Goal: Communication & Community: Connect with others

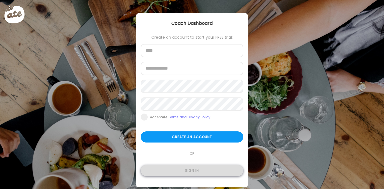
type input "**********"
click at [191, 169] on div "Sign in" at bounding box center [192, 170] width 103 height 11
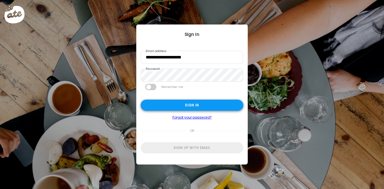
click at [198, 102] on div "Sign in" at bounding box center [192, 105] width 103 height 11
type textarea "**********"
type input "**********"
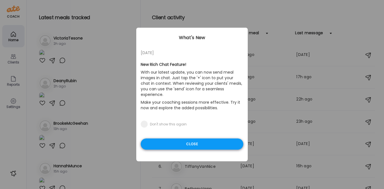
click at [184, 141] on div "Close" at bounding box center [192, 144] width 103 height 11
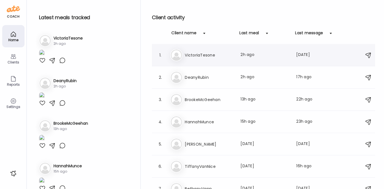
click at [192, 55] on h3 "VictoriaTesone" at bounding box center [209, 55] width 49 height 7
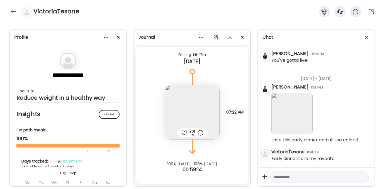
scroll to position [12593, 0]
click at [182, 134] on div at bounding box center [184, 133] width 6 height 7
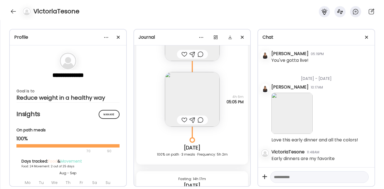
scroll to position [9433, 0]
click at [183, 121] on div at bounding box center [184, 121] width 6 height 7
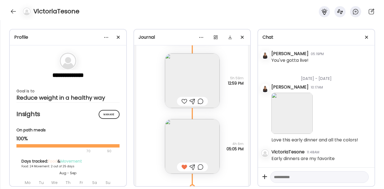
click at [184, 101] on div at bounding box center [184, 101] width 6 height 7
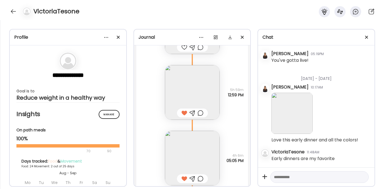
scroll to position [9300, 0]
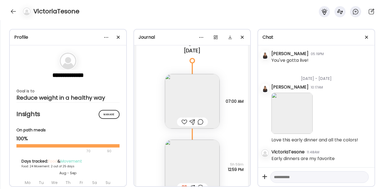
click at [181, 121] on div at bounding box center [184, 122] width 6 height 7
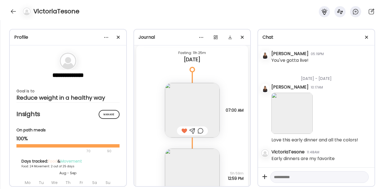
scroll to position [9259, 0]
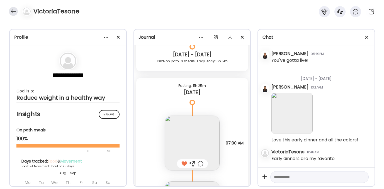
click at [15, 8] on div at bounding box center [13, 11] width 9 height 9
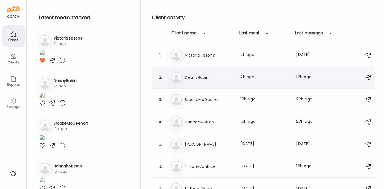
click at [206, 78] on h3 "DeanyRubin" at bounding box center [209, 77] width 49 height 7
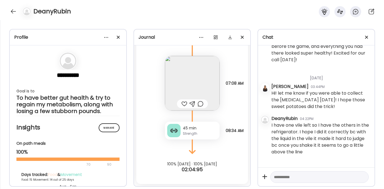
scroll to position [1430, 0]
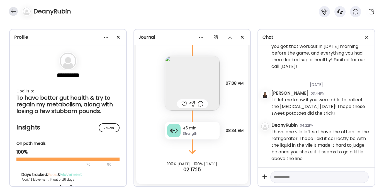
click at [13, 9] on div at bounding box center [13, 11] width 9 height 9
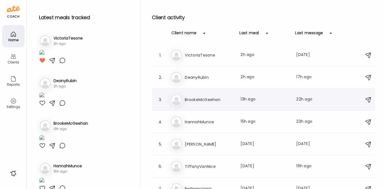
click at [198, 97] on h3 "BrookeMcGeehan" at bounding box center [209, 99] width 49 height 7
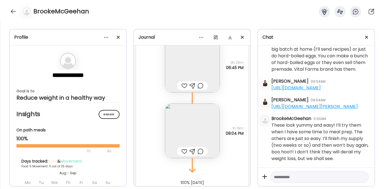
scroll to position [2745, 0]
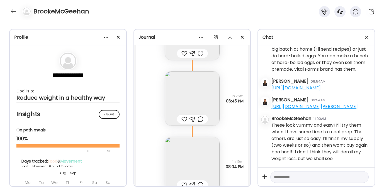
click at [190, 89] on img at bounding box center [192, 98] width 55 height 55
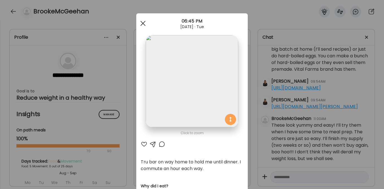
click at [138, 24] on div at bounding box center [142, 23] width 11 height 11
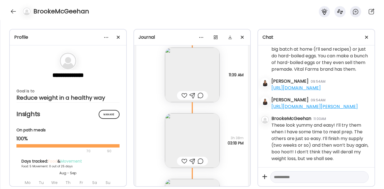
scroll to position [2632, 0]
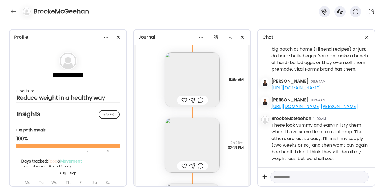
click at [184, 78] on img at bounding box center [192, 79] width 55 height 55
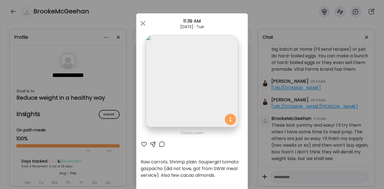
click at [141, 144] on div at bounding box center [144, 144] width 7 height 7
drag, startPoint x: 151, startPoint y: 144, endPoint x: 158, endPoint y: 140, distance: 8.3
click at [151, 144] on div at bounding box center [153, 144] width 7 height 7
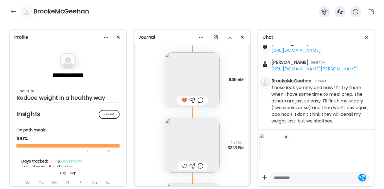
click at [296, 174] on div at bounding box center [319, 178] width 98 height 12
click at [296, 180] on textarea at bounding box center [314, 177] width 81 height 7
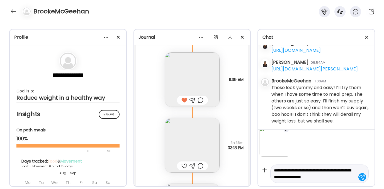
scroll to position [14, 0]
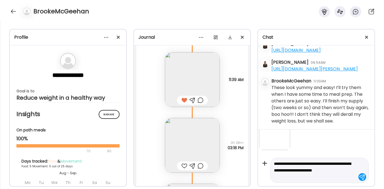
type textarea "**********"
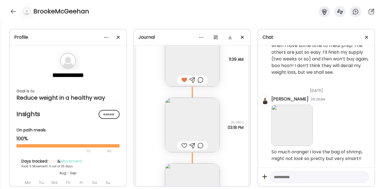
scroll to position [2654, 0]
click at [192, 126] on img at bounding box center [192, 123] width 55 height 55
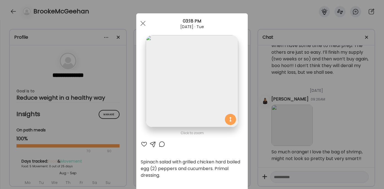
click at [142, 143] on div at bounding box center [144, 144] width 7 height 7
click at [140, 23] on div at bounding box center [142, 23] width 11 height 11
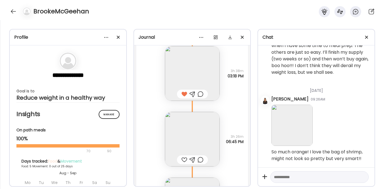
scroll to position [2716, 0]
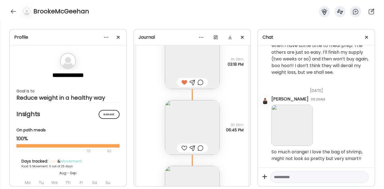
click at [181, 148] on div at bounding box center [184, 148] width 6 height 7
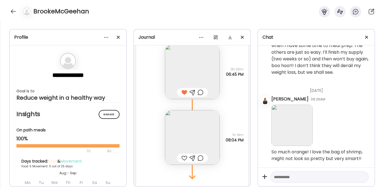
scroll to position [2772, 0]
click at [187, 119] on img at bounding box center [192, 137] width 55 height 55
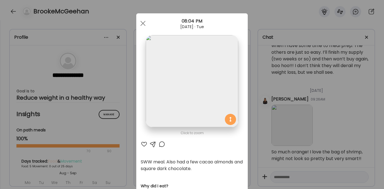
click at [142, 146] on div at bounding box center [144, 144] width 7 height 7
click at [142, 21] on span at bounding box center [142, 23] width 5 height 5
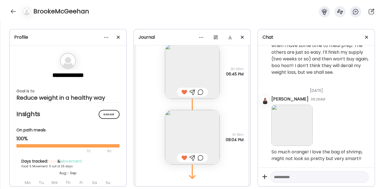
scroll to position [1238, 0]
click at [291, 178] on textarea at bounding box center [314, 177] width 81 height 7
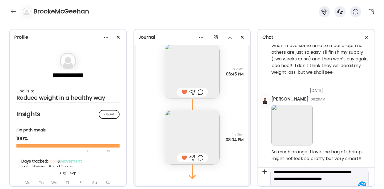
scroll to position [2, 0]
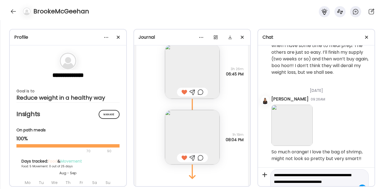
drag, startPoint x: 314, startPoint y: 174, endPoint x: 323, endPoint y: 175, distance: 8.4
click at [323, 175] on textarea "**********" at bounding box center [314, 182] width 81 height 20
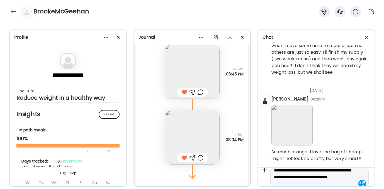
type textarea "**********"
click at [328, 176] on textarea "**********" at bounding box center [314, 171] width 81 height 20
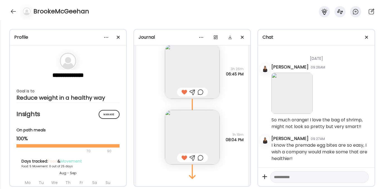
scroll to position [1285, 0]
click at [12, 12] on div at bounding box center [13, 11] width 9 height 9
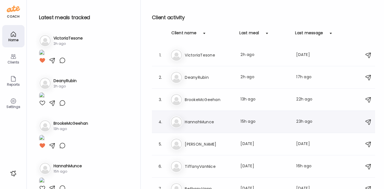
click at [215, 122] on h3 "HannahMunce" at bounding box center [209, 122] width 49 height 7
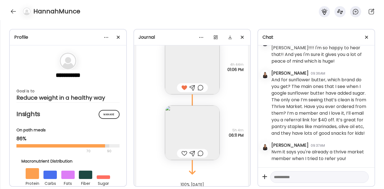
scroll to position [3669, 0]
click at [182, 132] on img at bounding box center [192, 132] width 55 height 55
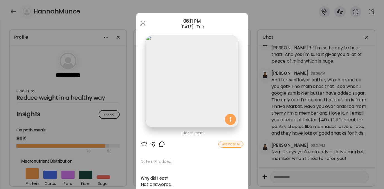
click at [141, 144] on div at bounding box center [144, 144] width 7 height 7
click at [140, 22] on div at bounding box center [142, 23] width 11 height 11
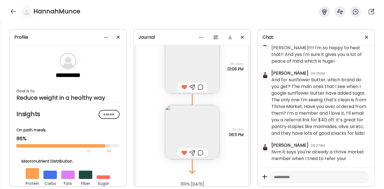
click at [191, 151] on div at bounding box center [193, 153] width 6 height 7
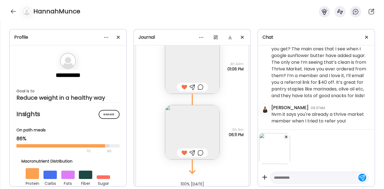
click at [293, 180] on textarea at bounding box center [314, 177] width 81 height 7
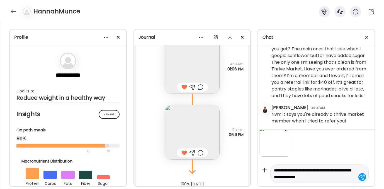
click at [290, 178] on textarea "**********" at bounding box center [314, 173] width 81 height 13
click at [290, 175] on textarea "**********" at bounding box center [314, 173] width 81 height 13
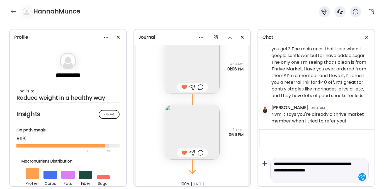
type textarea "**********"
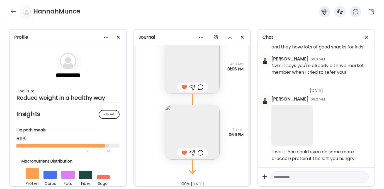
scroll to position [2609, 0]
click at [13, 10] on div at bounding box center [13, 11] width 9 height 9
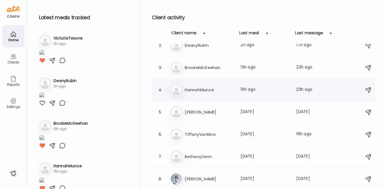
scroll to position [53, 0]
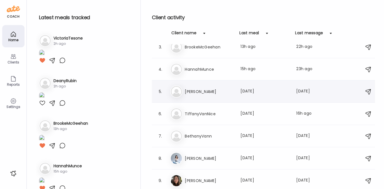
click at [199, 93] on h3 "MaryKate" at bounding box center [209, 91] width 49 height 7
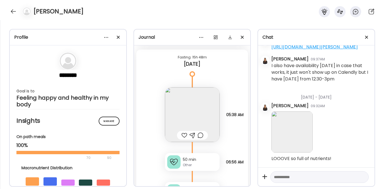
scroll to position [11349, 0]
click at [181, 135] on div at bounding box center [184, 135] width 6 height 7
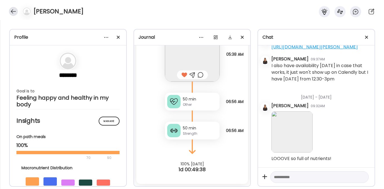
click at [14, 8] on div at bounding box center [13, 11] width 9 height 9
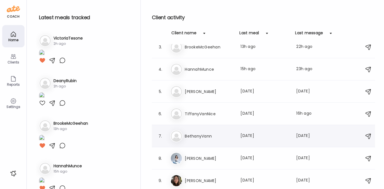
click at [202, 136] on h3 "BethanyVann" at bounding box center [209, 136] width 49 height 7
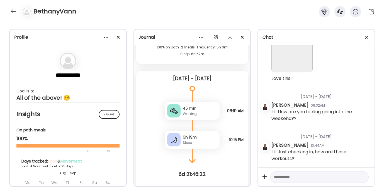
scroll to position [4813, 0]
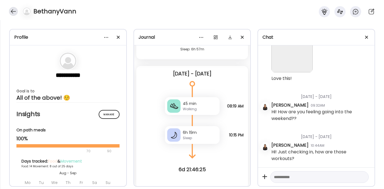
click at [14, 11] on div at bounding box center [13, 11] width 9 height 9
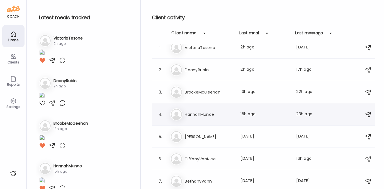
scroll to position [0, 0]
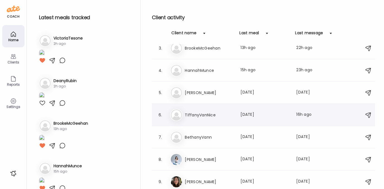
click at [197, 113] on h3 "TiffanyVanNice" at bounding box center [209, 115] width 49 height 7
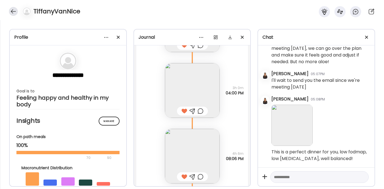
click at [11, 9] on div at bounding box center [13, 11] width 9 height 9
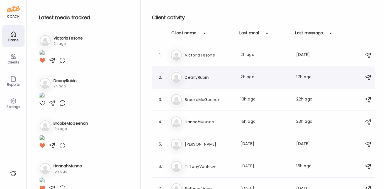
click at [200, 74] on h3 "DeanyRubin" at bounding box center [209, 77] width 49 height 7
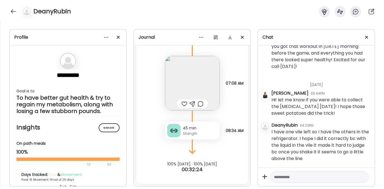
scroll to position [1430, 0]
click at [287, 177] on textarea at bounding box center [314, 177] width 81 height 7
type textarea "**********"
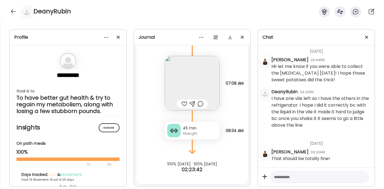
scroll to position [1464, 0]
click at [197, 89] on img at bounding box center [192, 83] width 55 height 55
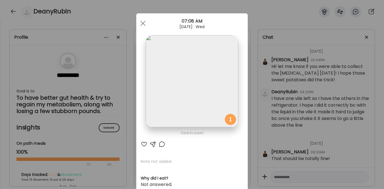
click at [141, 143] on div at bounding box center [144, 144] width 7 height 7
click at [142, 20] on div at bounding box center [142, 23] width 11 height 11
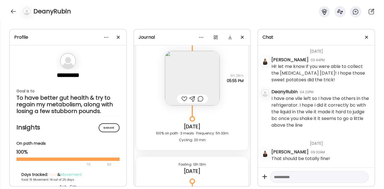
scroll to position [4383, 0]
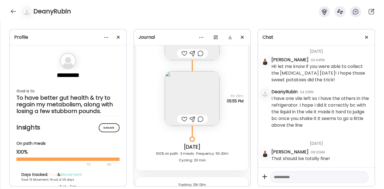
click at [189, 104] on img at bounding box center [192, 98] width 55 height 55
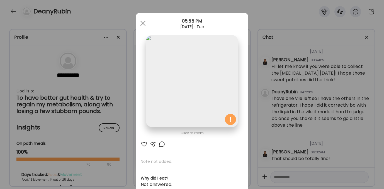
click at [142, 145] on div at bounding box center [144, 144] width 7 height 7
click at [140, 22] on div at bounding box center [142, 23] width 11 height 11
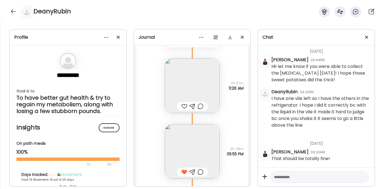
scroll to position [4329, 0]
click at [183, 110] on div at bounding box center [184, 106] width 6 height 7
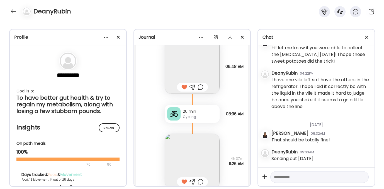
scroll to position [1483, 0]
click at [293, 180] on textarea at bounding box center [314, 177] width 81 height 7
type textarea "********"
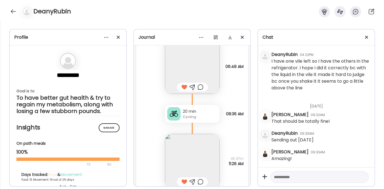
scroll to position [1501, 0]
click at [12, 11] on div at bounding box center [13, 11] width 9 height 9
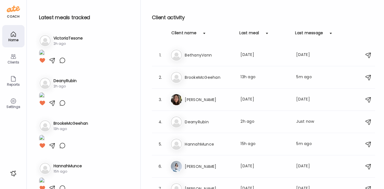
click at [11, 100] on icon at bounding box center [13, 101] width 5 height 5
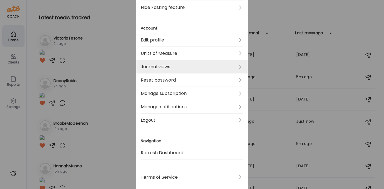
scroll to position [196, 0]
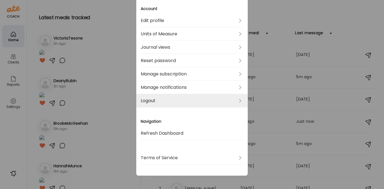
click at [154, 99] on link "Logout" at bounding box center [192, 100] width 103 height 13
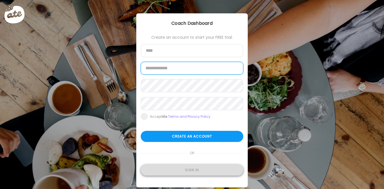
type input "**********"
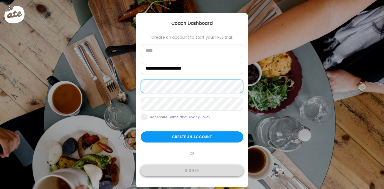
type input "**********"
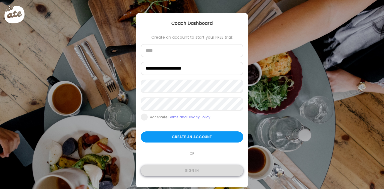
click at [187, 173] on div "Sign in" at bounding box center [192, 170] width 103 height 11
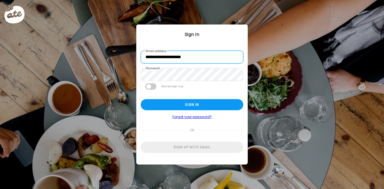
click at [171, 58] on input "**********" at bounding box center [192, 57] width 103 height 13
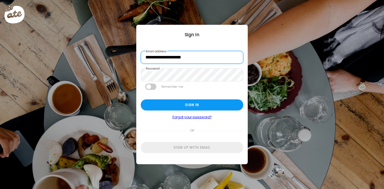
click at [171, 58] on input "**********" at bounding box center [192, 57] width 103 height 13
type input "**********"
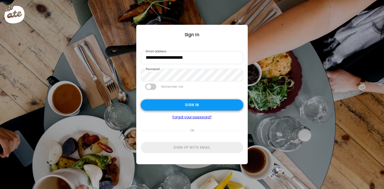
click at [154, 104] on div "Sign in" at bounding box center [192, 105] width 103 height 11
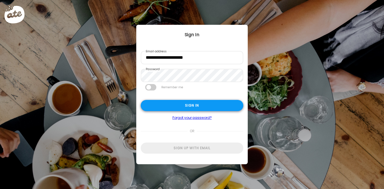
type textarea "**********"
type input "**********"
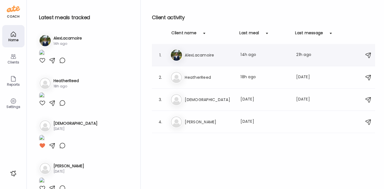
click at [192, 55] on h3 "AlexLacamoire" at bounding box center [209, 55] width 49 height 7
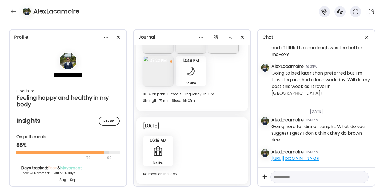
scroll to position [83576, 0]
click at [300, 156] on link "[URL][DOMAIN_NAME]" at bounding box center [295, 159] width 49 height 6
click at [152, 54] on img at bounding box center [158, 38] width 30 height 30
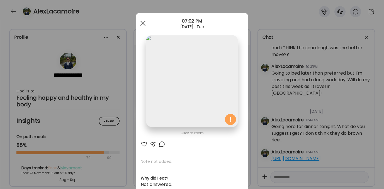
click at [140, 21] on div at bounding box center [142, 23] width 11 height 11
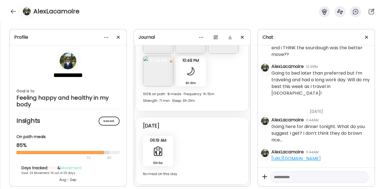
click at [208, 21] on img at bounding box center [223, 6] width 30 height 30
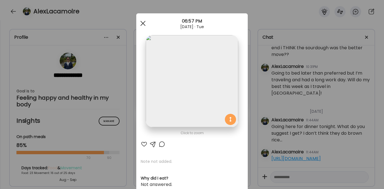
click at [143, 18] on div at bounding box center [142, 23] width 11 height 11
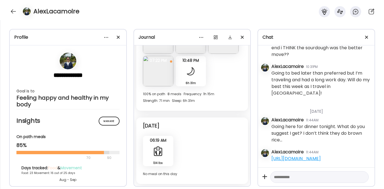
click at [302, 177] on textarea at bounding box center [314, 177] width 81 height 7
paste textarea "**********"
type textarea "**********"
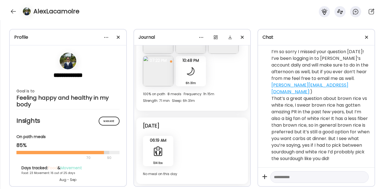
scroll to position [83738, 0]
click at [280, 179] on textarea at bounding box center [314, 177] width 81 height 7
click at [190, 54] on img at bounding box center [191, 38] width 30 height 30
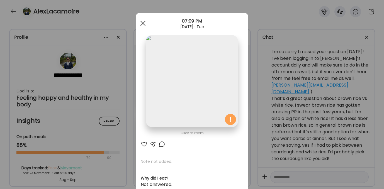
click at [141, 23] on span at bounding box center [142, 23] width 5 height 5
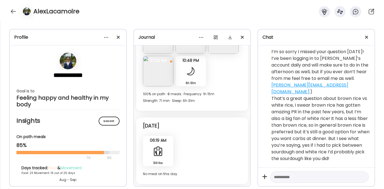
click at [208, 54] on img at bounding box center [223, 38] width 30 height 30
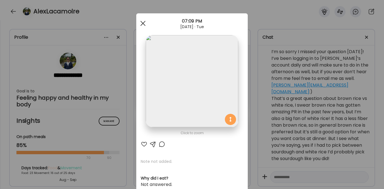
click at [144, 24] on div at bounding box center [142, 23] width 11 height 11
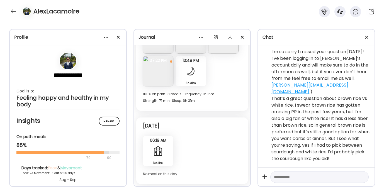
click at [173, 86] on img at bounding box center [158, 71] width 30 height 30
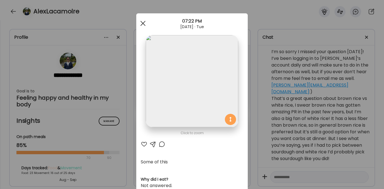
click at [141, 22] on div at bounding box center [142, 23] width 11 height 11
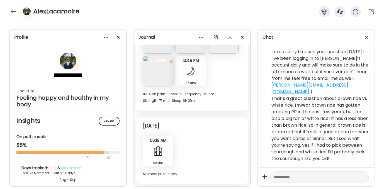
click at [176, 21] on img at bounding box center [191, 6] width 30 height 30
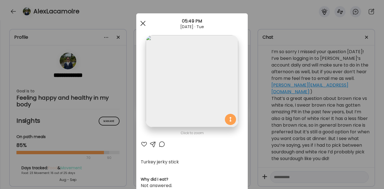
click at [137, 21] on div at bounding box center [142, 23] width 11 height 11
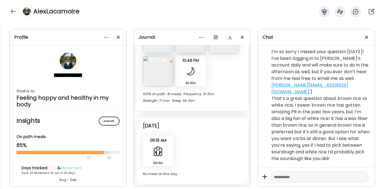
click at [282, 177] on textarea at bounding box center [314, 177] width 81 height 7
paste textarea "**********"
type textarea "**********"
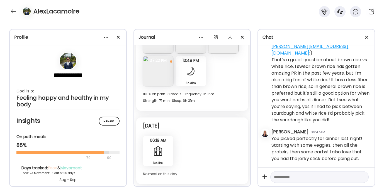
scroll to position [5847, 0]
click at [288, 177] on textarea at bounding box center [314, 177] width 81 height 7
paste textarea "**********"
type textarea "**********"
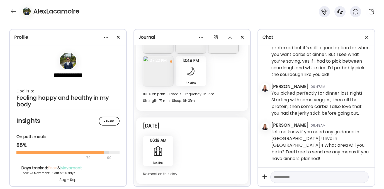
scroll to position [5685, 0]
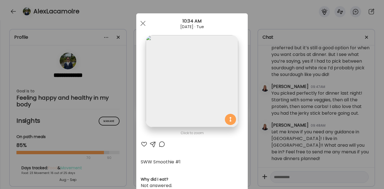
click at [141, 143] on div at bounding box center [144, 144] width 7 height 7
click at [140, 23] on span at bounding box center [142, 23] width 5 height 5
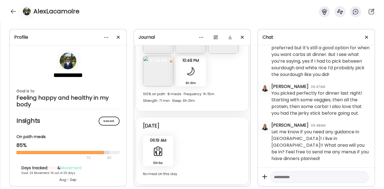
click at [173, 21] on img at bounding box center [158, 6] width 30 height 30
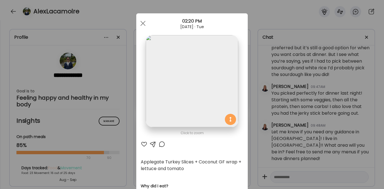
click at [142, 142] on div at bounding box center [144, 144] width 7 height 7
click at [140, 23] on span at bounding box center [142, 23] width 5 height 5
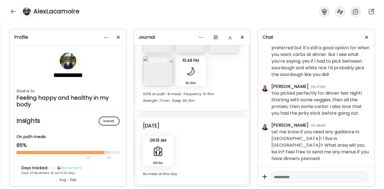
click at [176, 21] on img at bounding box center [191, 6] width 30 height 30
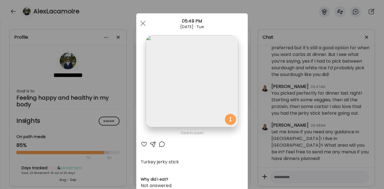
click at [141, 145] on div at bounding box center [144, 144] width 7 height 7
click at [141, 23] on span at bounding box center [142, 23] width 5 height 5
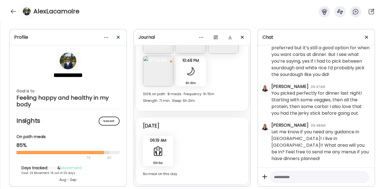
click at [208, 21] on img at bounding box center [223, 6] width 30 height 30
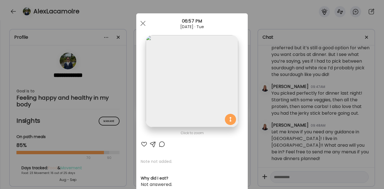
click at [142, 142] on div at bounding box center [144, 144] width 7 height 7
click at [140, 22] on span at bounding box center [142, 23] width 5 height 5
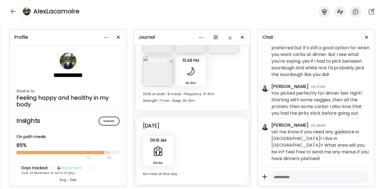
click at [159, 54] on img at bounding box center [158, 38] width 30 height 30
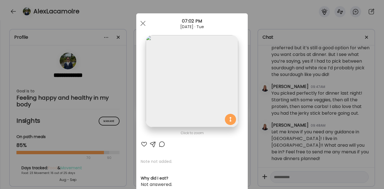
click at [141, 142] on div at bounding box center [144, 144] width 7 height 7
click at [142, 24] on div at bounding box center [142, 23] width 11 height 11
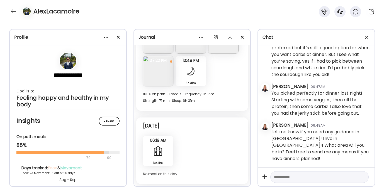
click at [184, 54] on img at bounding box center [191, 38] width 30 height 30
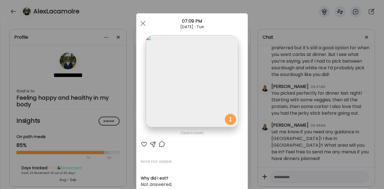
click at [142, 141] on div "Click to zoom AteMate AI Note not added. Why did I eat? Not answered. How am I …" at bounding box center [191, 177] width 111 height 328
click at [143, 144] on div at bounding box center [144, 144] width 7 height 7
click at [142, 19] on div at bounding box center [142, 23] width 11 height 11
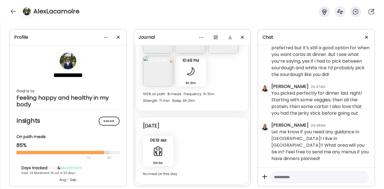
scroll to position [5754, 0]
click at [208, 54] on img at bounding box center [223, 38] width 30 height 30
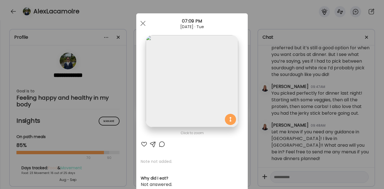
click at [142, 144] on div at bounding box center [144, 144] width 7 height 7
click at [141, 26] on div at bounding box center [142, 23] width 11 height 11
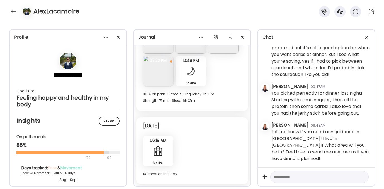
scroll to position [83816, 0]
click at [13, 9] on div at bounding box center [13, 11] width 9 height 9
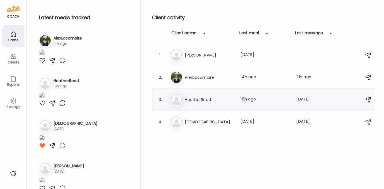
click at [204, 103] on div "He HeatherReed Last meal: 18h ago Last message: [DATE] You: I would try chia se…" at bounding box center [264, 100] width 188 height 12
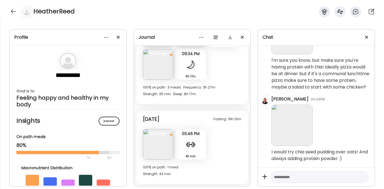
scroll to position [4527, 0]
click at [188, 47] on img at bounding box center [191, 32] width 30 height 30
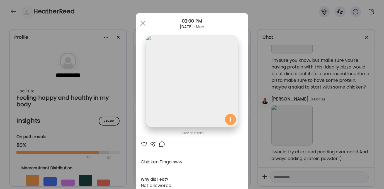
click at [141, 144] on div at bounding box center [144, 144] width 7 height 7
click at [140, 23] on span at bounding box center [142, 23] width 5 height 5
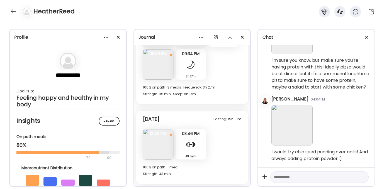
click at [173, 80] on img at bounding box center [158, 64] width 30 height 30
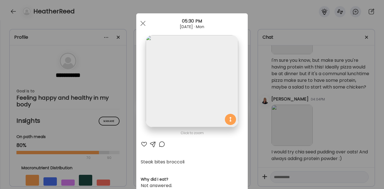
click at [144, 144] on div at bounding box center [144, 144] width 7 height 7
click at [142, 23] on div at bounding box center [142, 23] width 11 height 11
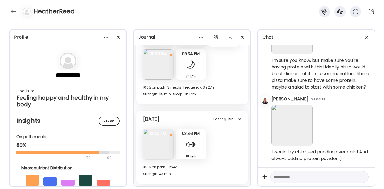
scroll to position [4633, 0]
click at [154, 142] on img at bounding box center [158, 144] width 30 height 30
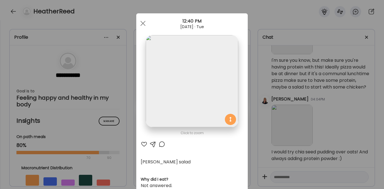
click at [141, 143] on div at bounding box center [144, 144] width 7 height 7
click at [142, 19] on div at bounding box center [142, 23] width 11 height 11
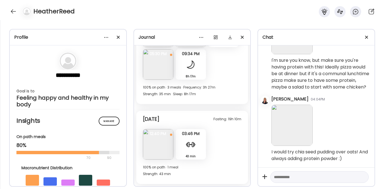
click at [190, 145] on div at bounding box center [190, 144] width 11 height 11
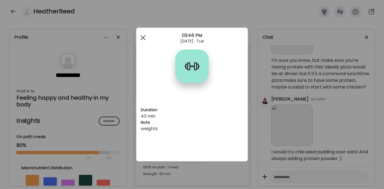
click at [146, 36] on div at bounding box center [142, 37] width 11 height 11
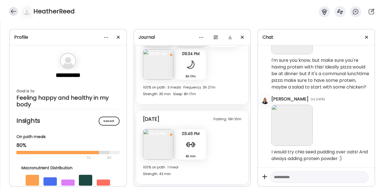
click at [13, 11] on div at bounding box center [13, 11] width 9 height 9
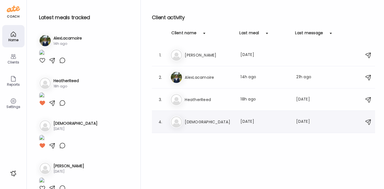
click at [204, 126] on div "Kr KristenKeene Last meal: [DATE] Last message: [DATE] Thanks! I love recs!" at bounding box center [264, 122] width 188 height 12
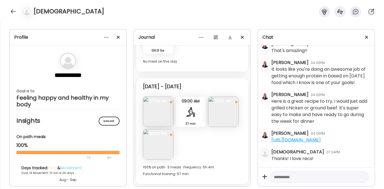
scroll to position [3161, 0]
click at [156, 109] on img at bounding box center [158, 112] width 30 height 30
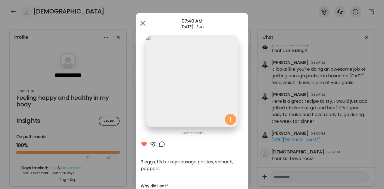
click at [142, 21] on span at bounding box center [142, 23] width 5 height 5
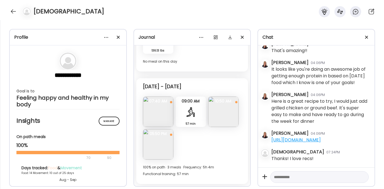
click at [282, 178] on textarea at bounding box center [314, 177] width 81 height 7
click at [190, 113] on div at bounding box center [190, 111] width 11 height 11
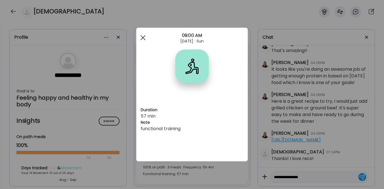
click at [142, 38] on span at bounding box center [142, 37] width 5 height 5
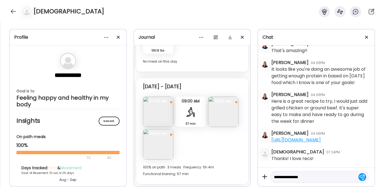
click at [208, 127] on img at bounding box center [223, 112] width 30 height 30
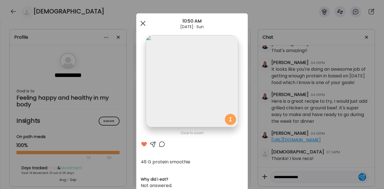
click at [143, 21] on span at bounding box center [142, 23] width 5 height 5
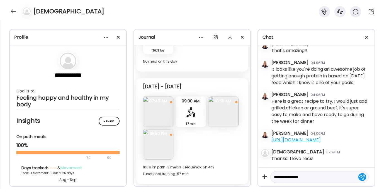
click at [315, 176] on textarea "**********" at bounding box center [314, 177] width 81 height 7
type textarea "**********"
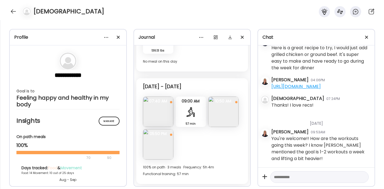
scroll to position [30652, 0]
click at [14, 9] on div at bounding box center [13, 11] width 9 height 9
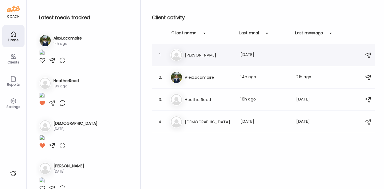
click at [205, 50] on div "Al [PERSON_NAME] Last meal: [DATE]" at bounding box center [264, 55] width 188 height 12
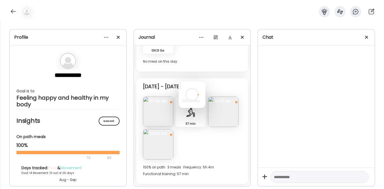
scroll to position [3161, 0]
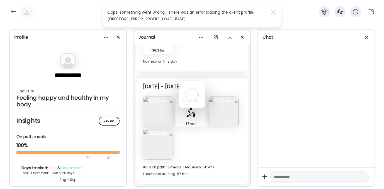
click at [179, 81] on div at bounding box center [192, 94] width 27 height 27
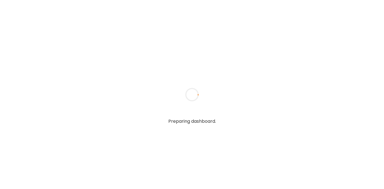
type textarea "**********"
type input "**********"
